Goal: Task Accomplishment & Management: Use online tool/utility

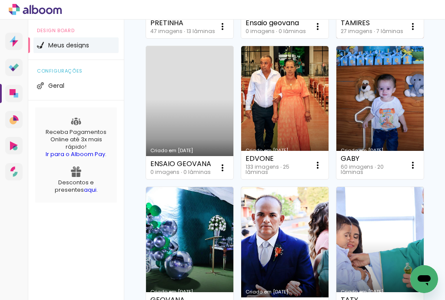
scroll to position [452, 0]
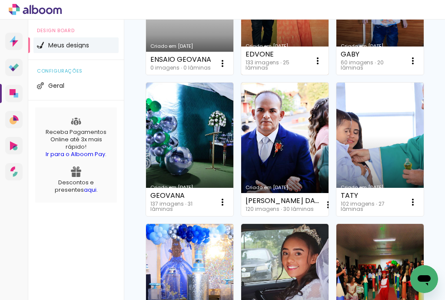
click at [260, 75] on link "Criado em [DATE]" at bounding box center [284, 8] width 87 height 133
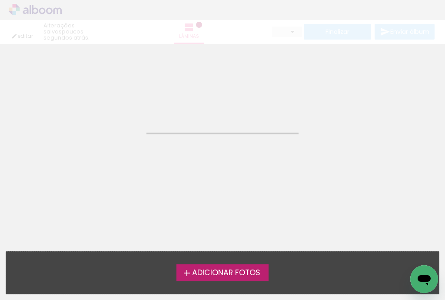
click at [260, 139] on neon-animated-pages "Confirmar Cancelar" at bounding box center [222, 172] width 445 height 256
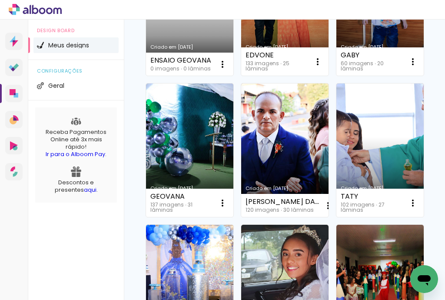
scroll to position [452, 0]
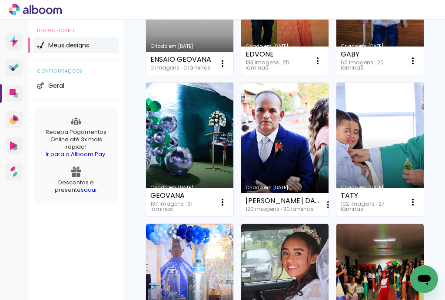
click at [272, 75] on link "Criado em [DATE]" at bounding box center [284, 8] width 87 height 133
